Goal: Communication & Community: Connect with others

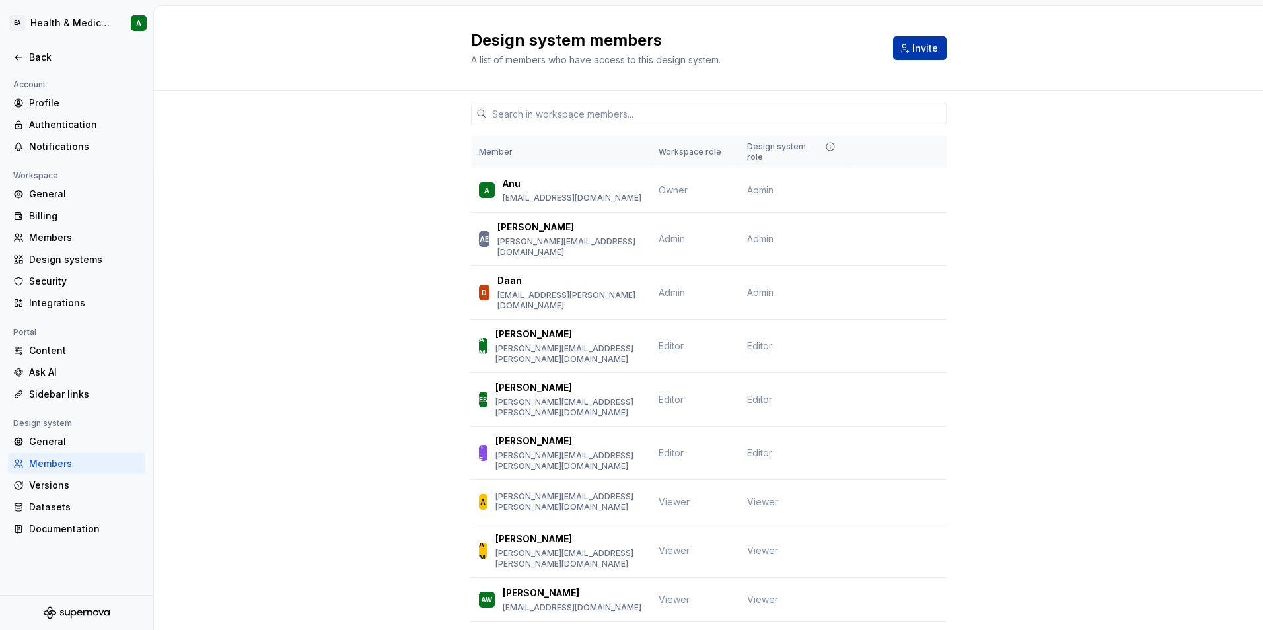
click at [919, 44] on span "Invite" at bounding box center [925, 48] width 26 height 13
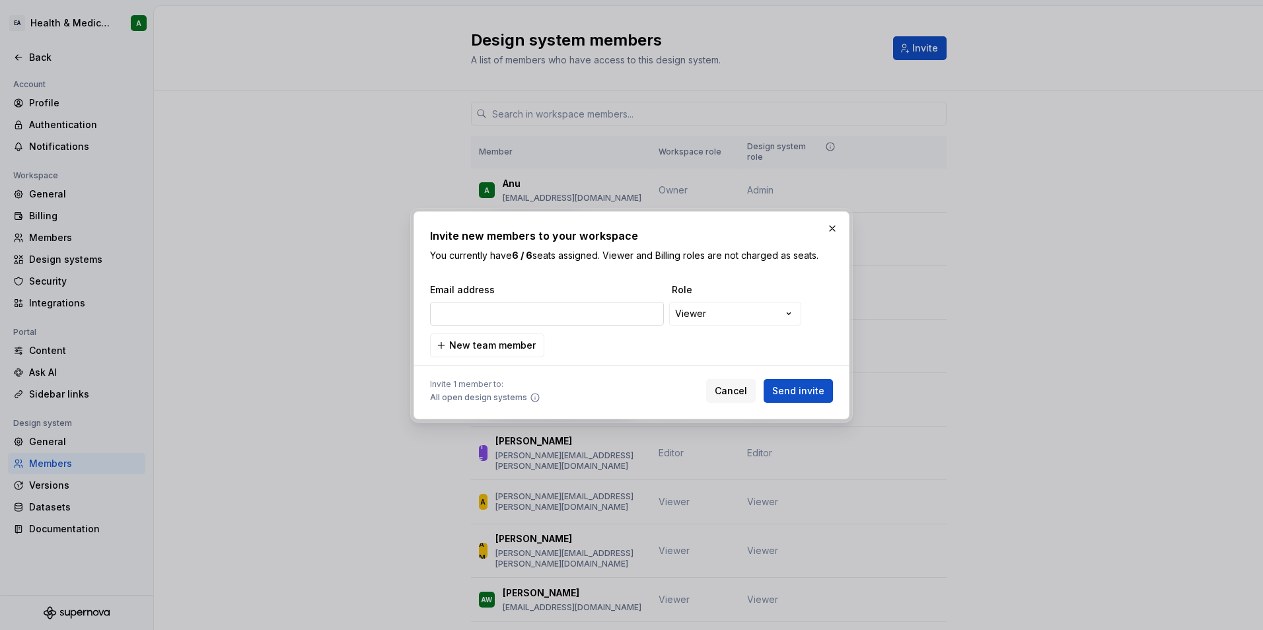
click at [495, 320] on input "email" at bounding box center [547, 314] width 234 height 24
type input "[PERSON_NAME][EMAIL_ADDRESS][PERSON_NAME][DOMAIN_NAME]"
click at [503, 345] on span "New team member" at bounding box center [492, 345] width 87 height 13
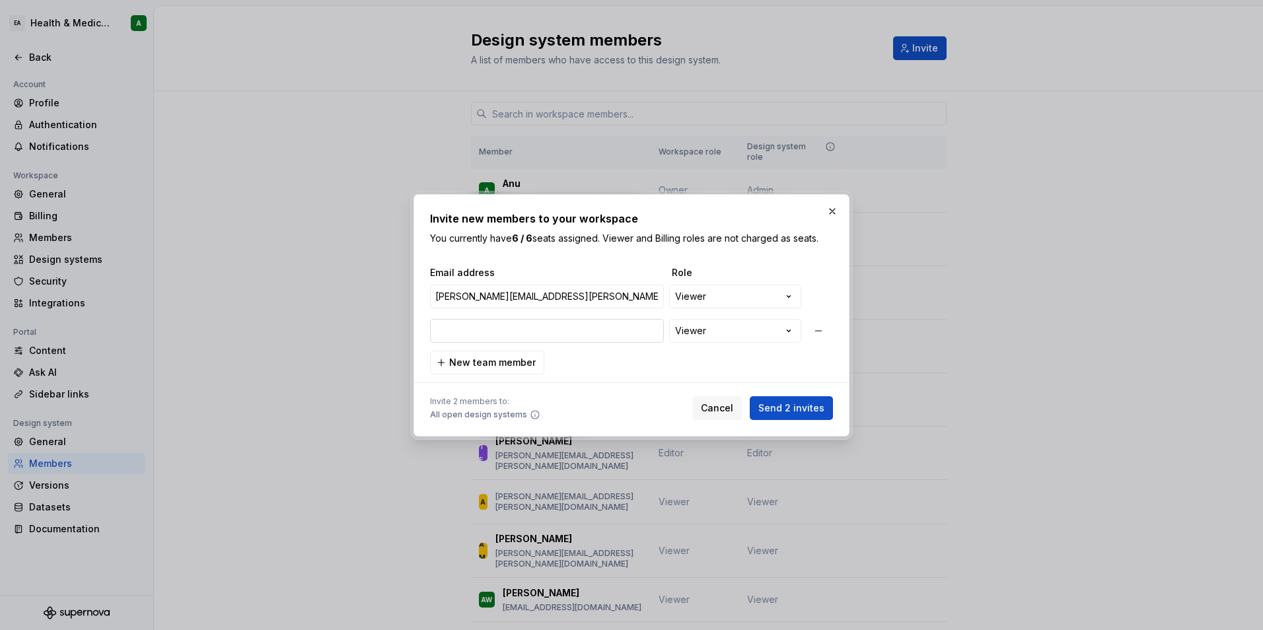
click at [592, 332] on input "email" at bounding box center [547, 331] width 234 height 24
paste input "[PERSON_NAME][EMAIL_ADDRESS][PERSON_NAME][DOMAIN_NAME]"
click at [502, 368] on span "New team member" at bounding box center [492, 362] width 87 height 13
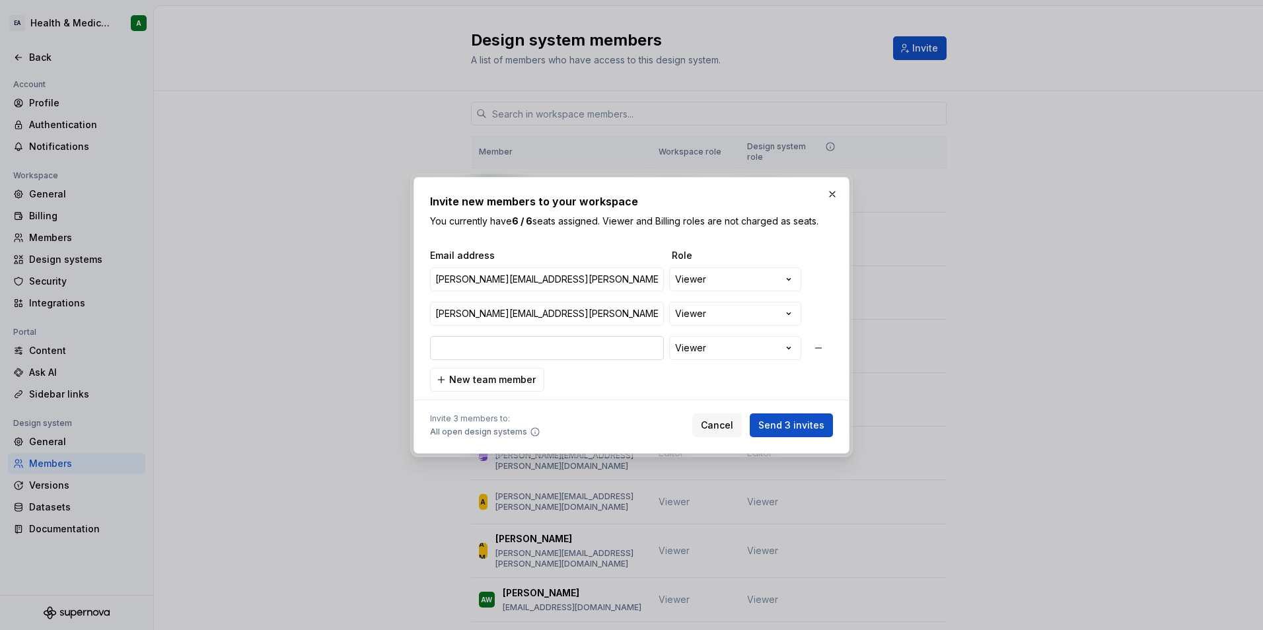
click at [528, 343] on input "email" at bounding box center [547, 348] width 234 height 24
type input "[PERSON_NAME][EMAIL_ADDRESS][PERSON_NAME][DOMAIN_NAME]"
click at [534, 355] on input "[PERSON_NAME][EMAIL_ADDRESS][PERSON_NAME][DOMAIN_NAME]" at bounding box center [547, 348] width 234 height 24
click at [792, 425] on span "Send 3 invites" at bounding box center [791, 425] width 66 height 13
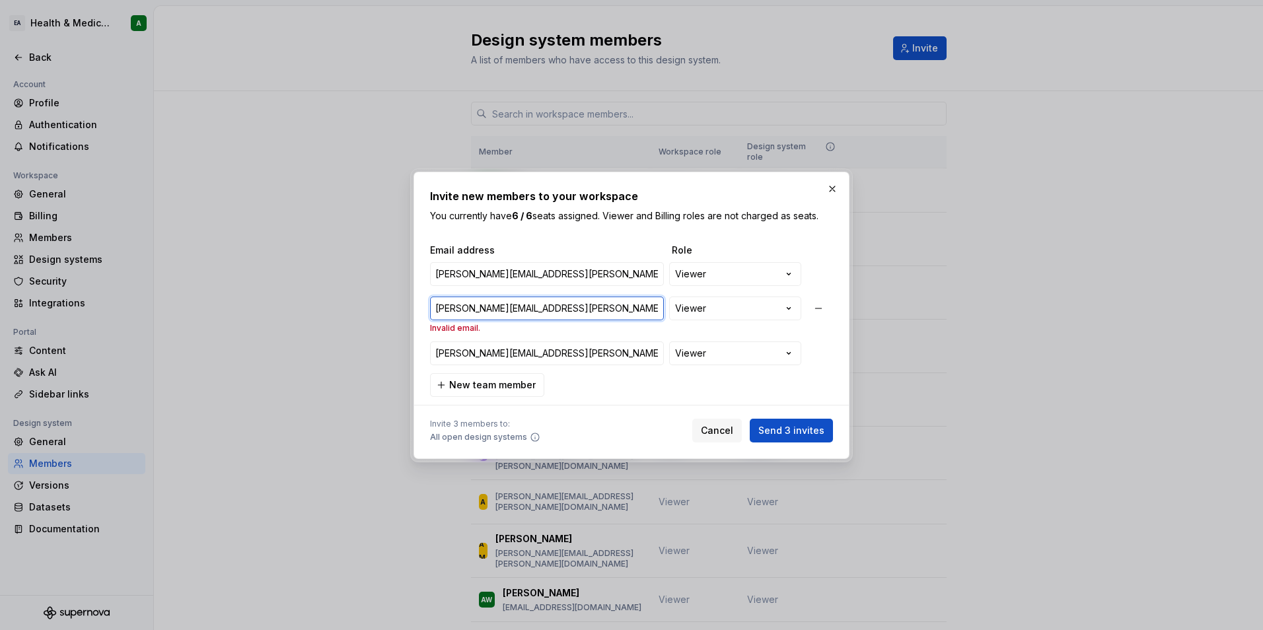
click at [612, 308] on input "[PERSON_NAME][EMAIL_ADDRESS][PERSON_NAME][DOMAIN_NAME]" at bounding box center [547, 309] width 234 height 24
drag, startPoint x: 579, startPoint y: 313, endPoint x: 399, endPoint y: 307, distance: 179.7
click at [399, 307] on div "**********" at bounding box center [631, 315] width 1263 height 630
click at [780, 423] on button "Send 3 invites" at bounding box center [791, 431] width 83 height 24
click at [623, 304] on input "[PERSON_NAME][EMAIL_ADDRESS][PERSON_NAME][DOMAIN_NAME]" at bounding box center [547, 309] width 234 height 24
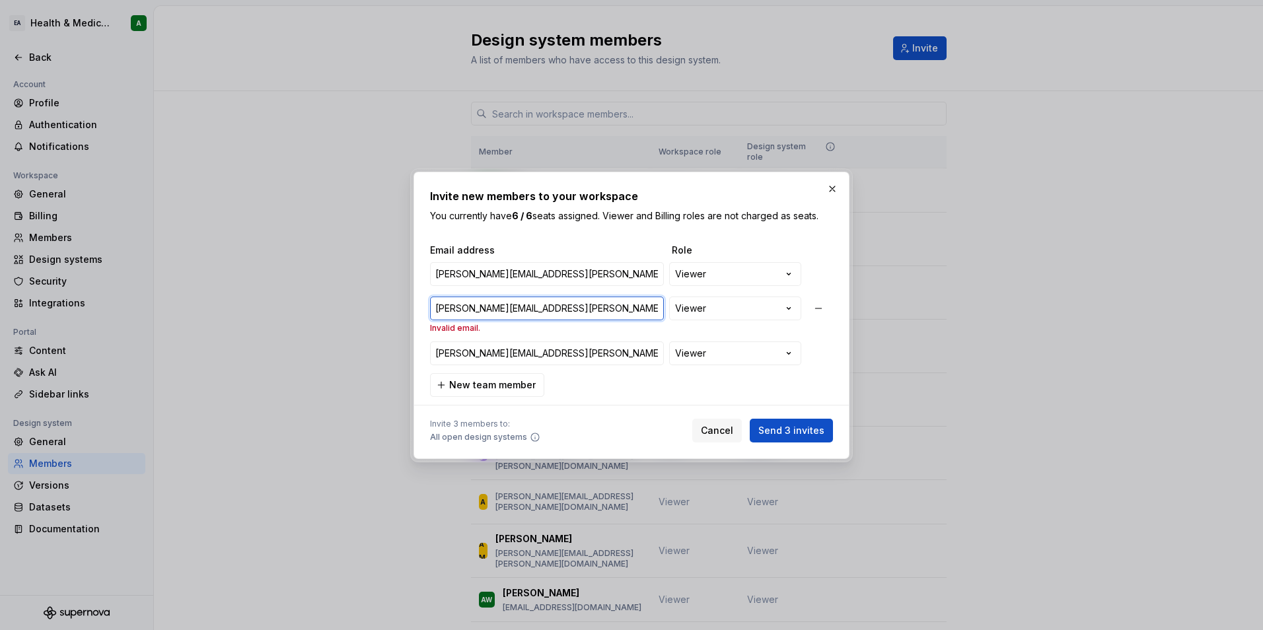
click at [623, 304] on input "[PERSON_NAME][EMAIL_ADDRESS][PERSON_NAME][DOMAIN_NAME]" at bounding box center [547, 309] width 234 height 24
click at [606, 354] on input "[PERSON_NAME][EMAIL_ADDRESS][PERSON_NAME][DOMAIN_NAME]" at bounding box center [547, 353] width 234 height 24
click at [588, 314] on input "[PERSON_NAME][EMAIL_ADDRESS][PERSON_NAME][DOMAIN_NAME]" at bounding box center [547, 309] width 234 height 24
click at [585, 312] on input "[PERSON_NAME][EMAIL_ADDRESS][PERSON_NAME][DOMAIN_NAME]" at bounding box center [547, 309] width 234 height 24
type input "[PERSON_NAME][EMAIL_ADDRESS][PERSON_NAME][DOMAIN_NAME]"
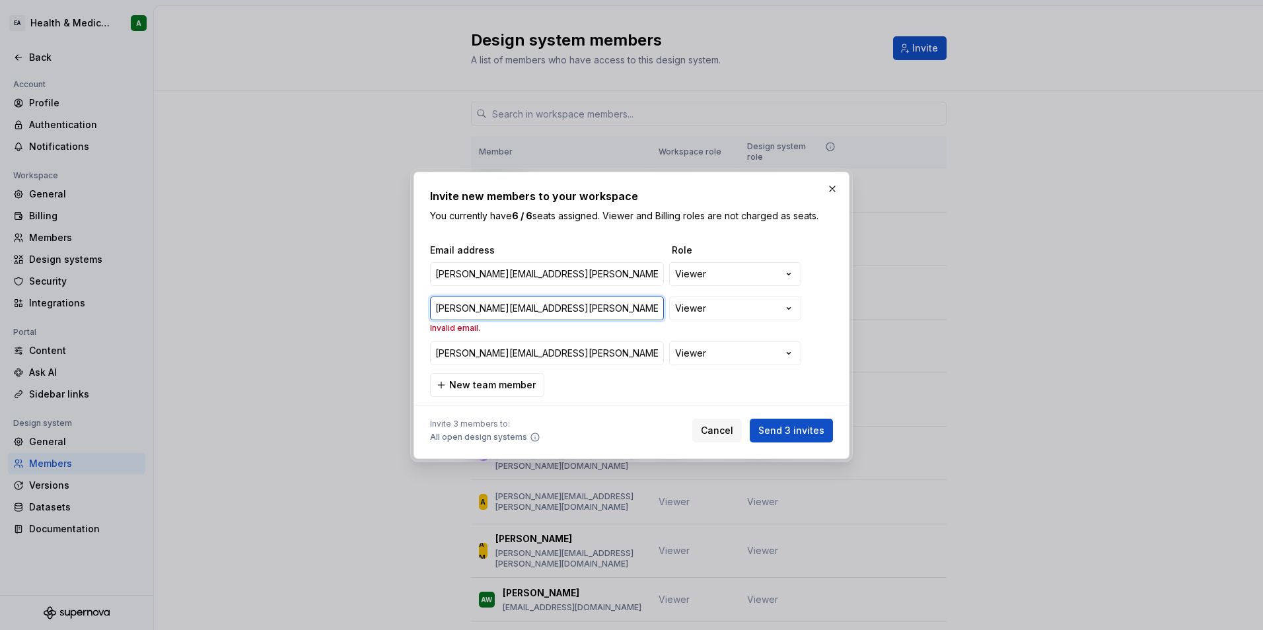
drag, startPoint x: 596, startPoint y: 320, endPoint x: 418, endPoint y: 310, distance: 177.9
click at [418, 310] on div "**********" at bounding box center [631, 315] width 436 height 287
click at [633, 312] on input "[PERSON_NAME][EMAIL_ADDRESS][PERSON_NAME][DOMAIN_NAME]" at bounding box center [547, 309] width 234 height 24
drag, startPoint x: 595, startPoint y: 316, endPoint x: 417, endPoint y: 316, distance: 177.7
click at [417, 316] on div "**********" at bounding box center [631, 315] width 436 height 287
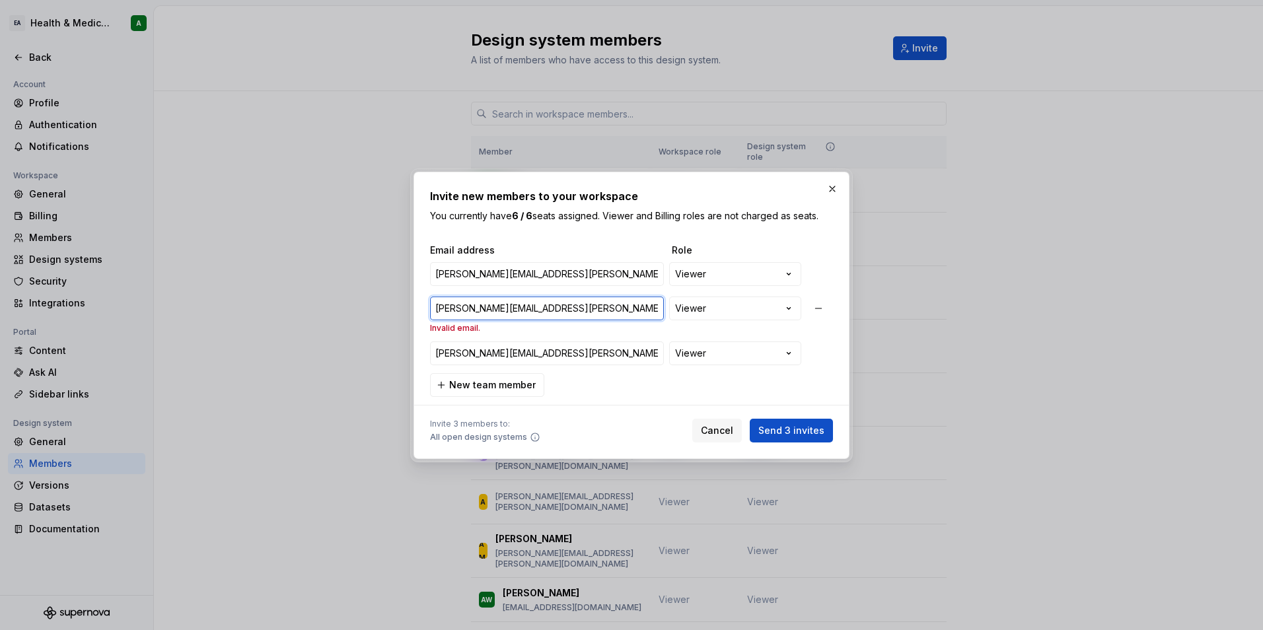
click at [560, 312] on input "[PERSON_NAME][EMAIL_ADDRESS][PERSON_NAME][DOMAIN_NAME]" at bounding box center [547, 309] width 234 height 24
drag, startPoint x: 577, startPoint y: 311, endPoint x: 428, endPoint y: 297, distance: 149.2
click at [428, 297] on div "**********" at bounding box center [628, 315] width 403 height 111
paste input "[PERSON_NAME][EMAIL_ADDRESS][PERSON_NAME][DOMAIN_NAME]"
type input "[PERSON_NAME][EMAIL_ADDRESS][PERSON_NAME][DOMAIN_NAME]"
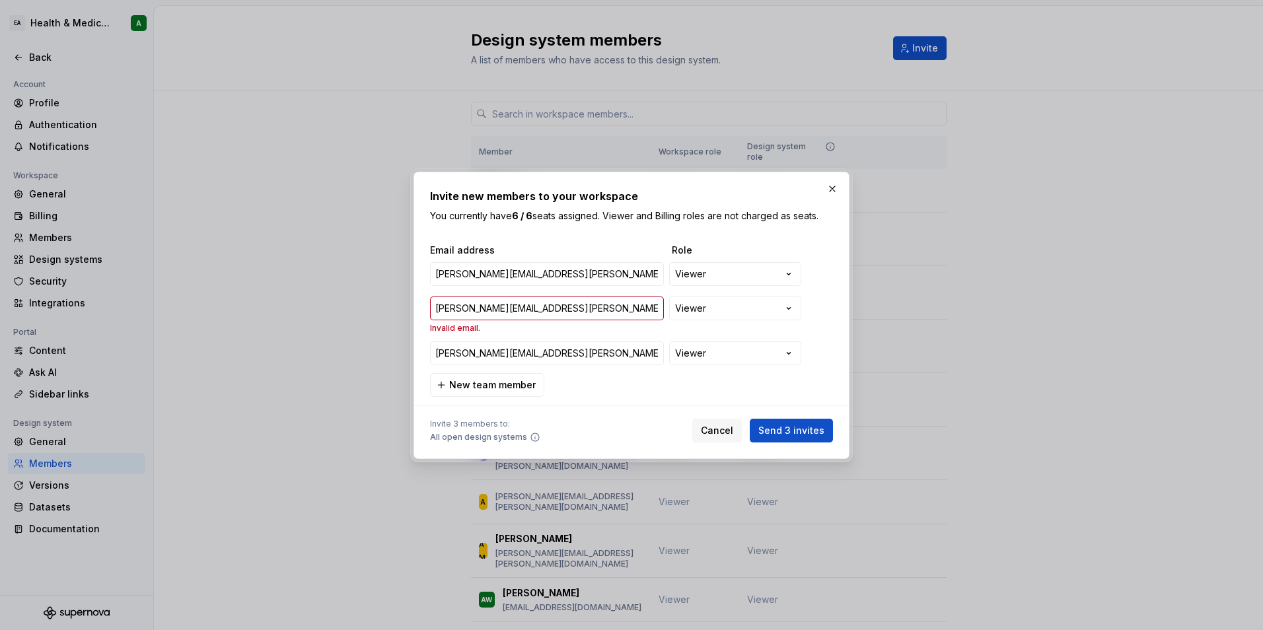
click at [833, 285] on div "**********" at bounding box center [631, 315] width 436 height 287
click at [519, 315] on input "[PERSON_NAME][EMAIL_ADDRESS][PERSON_NAME][DOMAIN_NAME]" at bounding box center [547, 309] width 234 height 24
click at [590, 310] on input "[PERSON_NAME][EMAIL_ADDRESS][PERSON_NAME][DOMAIN_NAME]" at bounding box center [547, 309] width 234 height 24
click at [641, 432] on div "Invite 3 members to: All open design systems Cancel Send 3 invites" at bounding box center [631, 427] width 403 height 29
click at [770, 428] on span "Send 3 invites" at bounding box center [791, 430] width 66 height 13
